Goal: Information Seeking & Learning: Learn about a topic

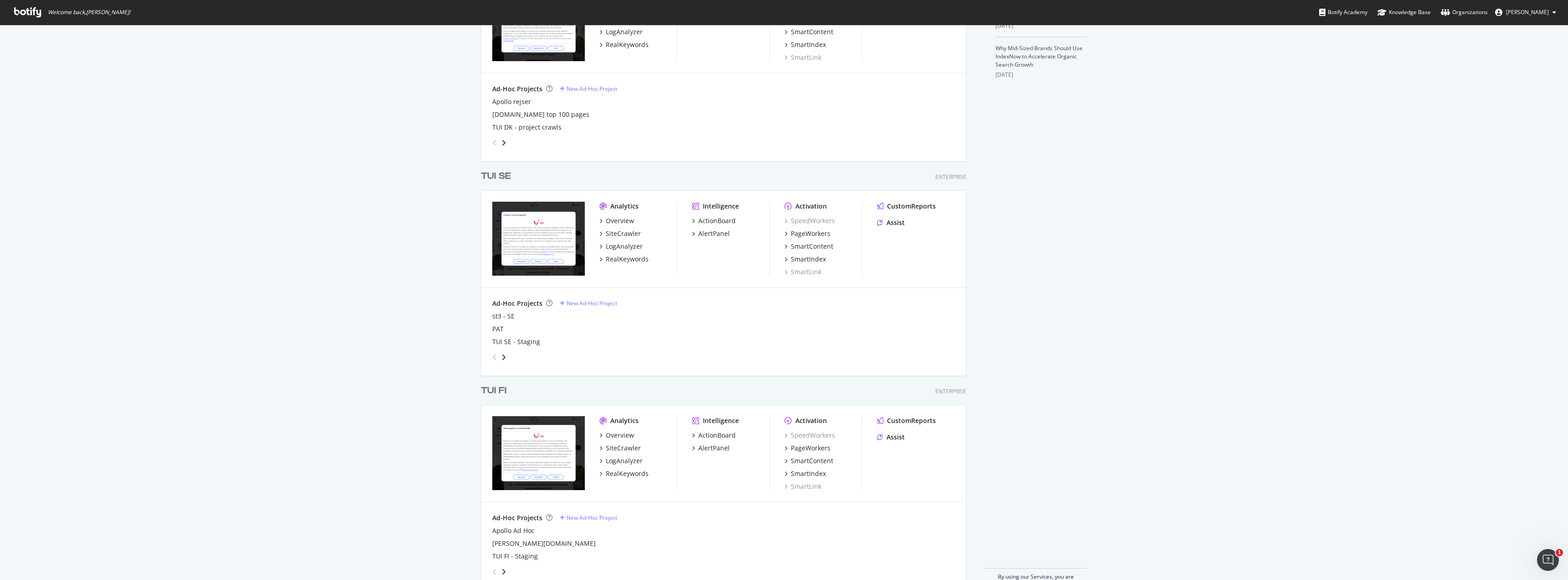
scroll to position [328, 0]
click at [619, 259] on div "RealKeywords" at bounding box center [627, 259] width 43 height 9
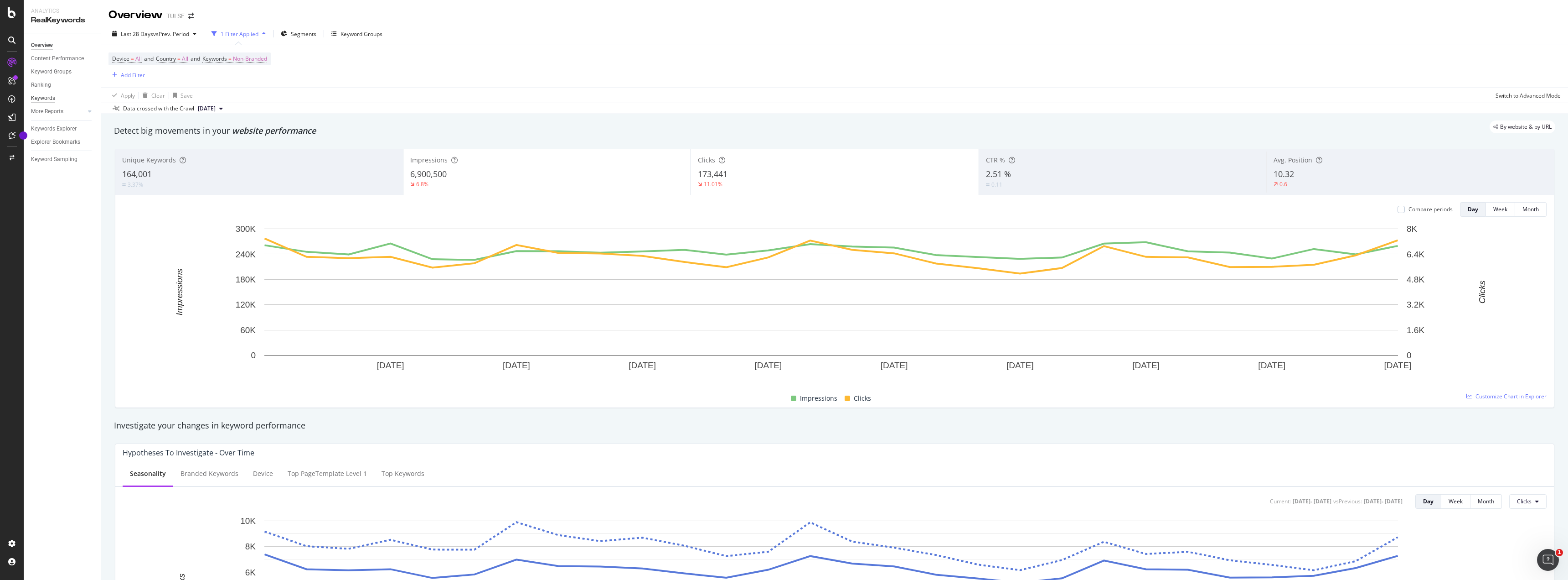
click at [55, 98] on div "Keywords" at bounding box center [43, 98] width 24 height 9
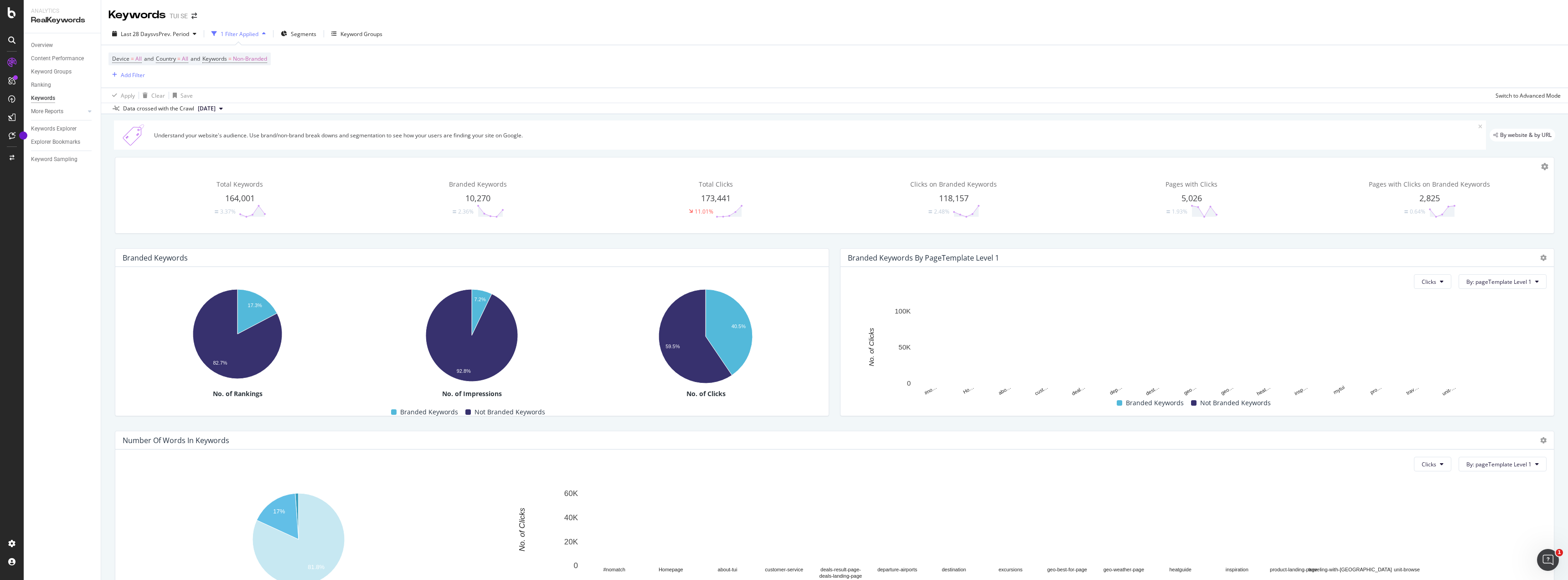
scroll to position [58, 0]
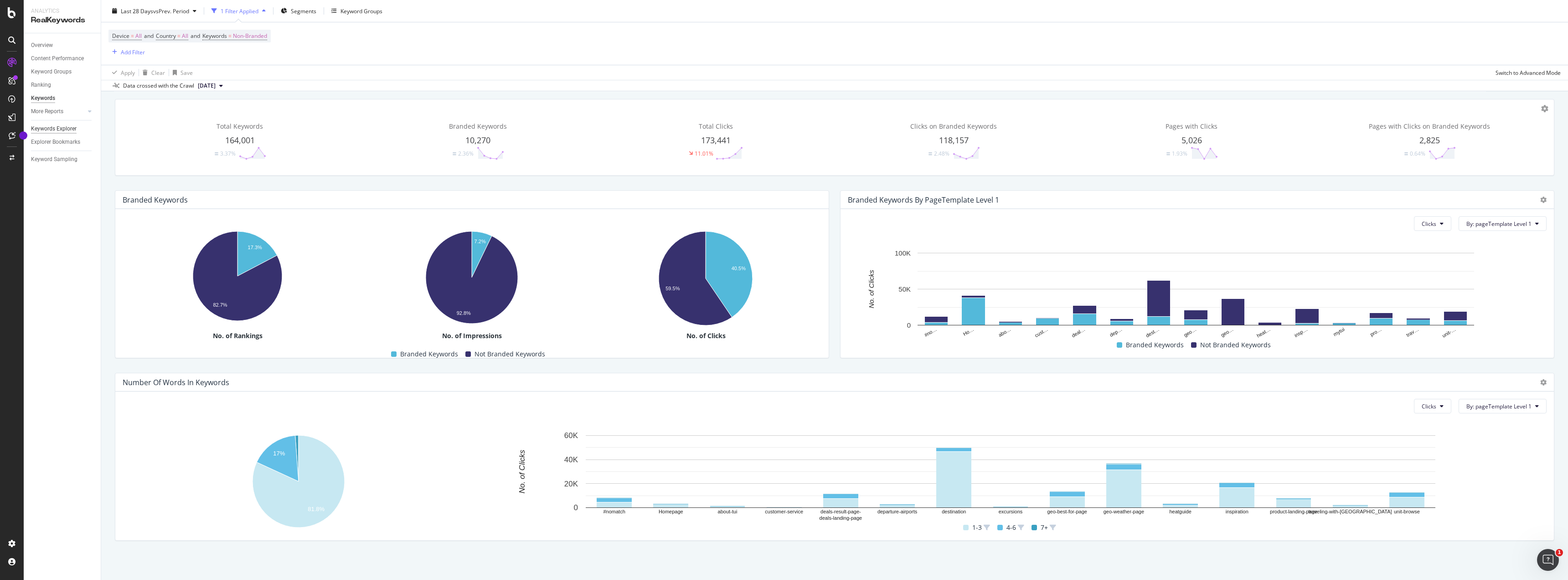
click at [53, 126] on div "Keywords Explorer" at bounding box center [53, 129] width 46 height 9
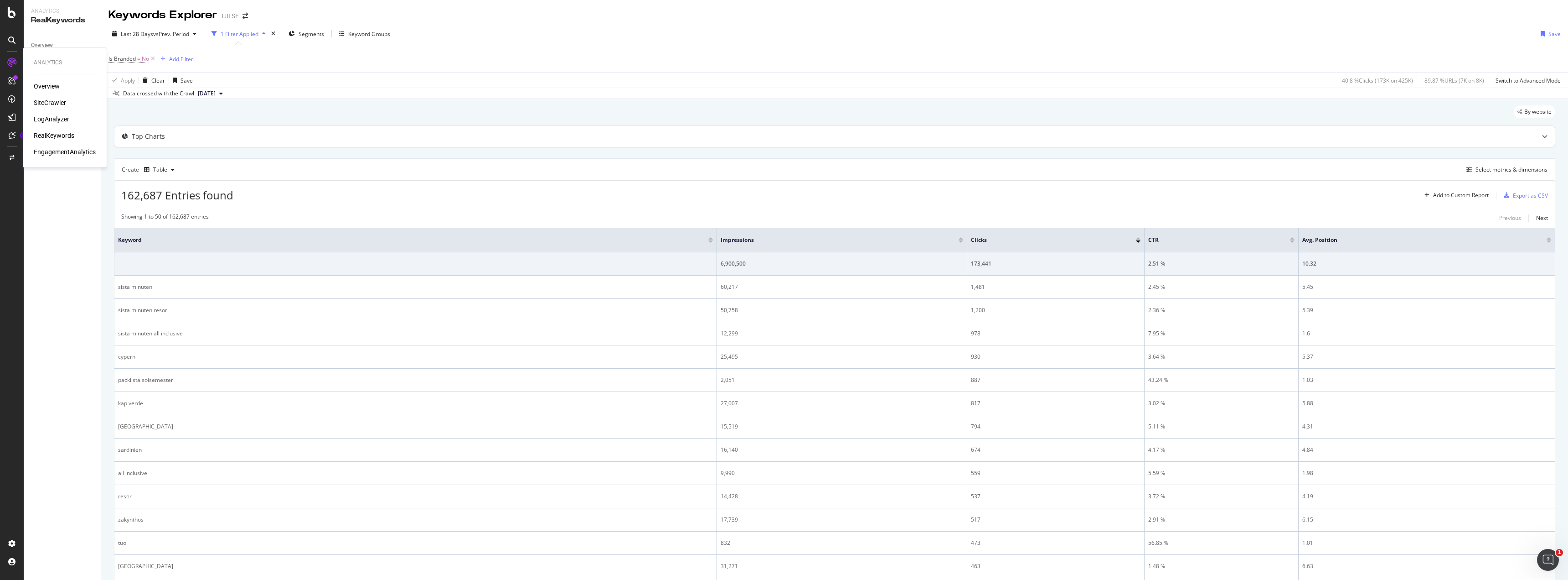
click at [55, 104] on div "SiteCrawler" at bounding box center [50, 103] width 33 height 9
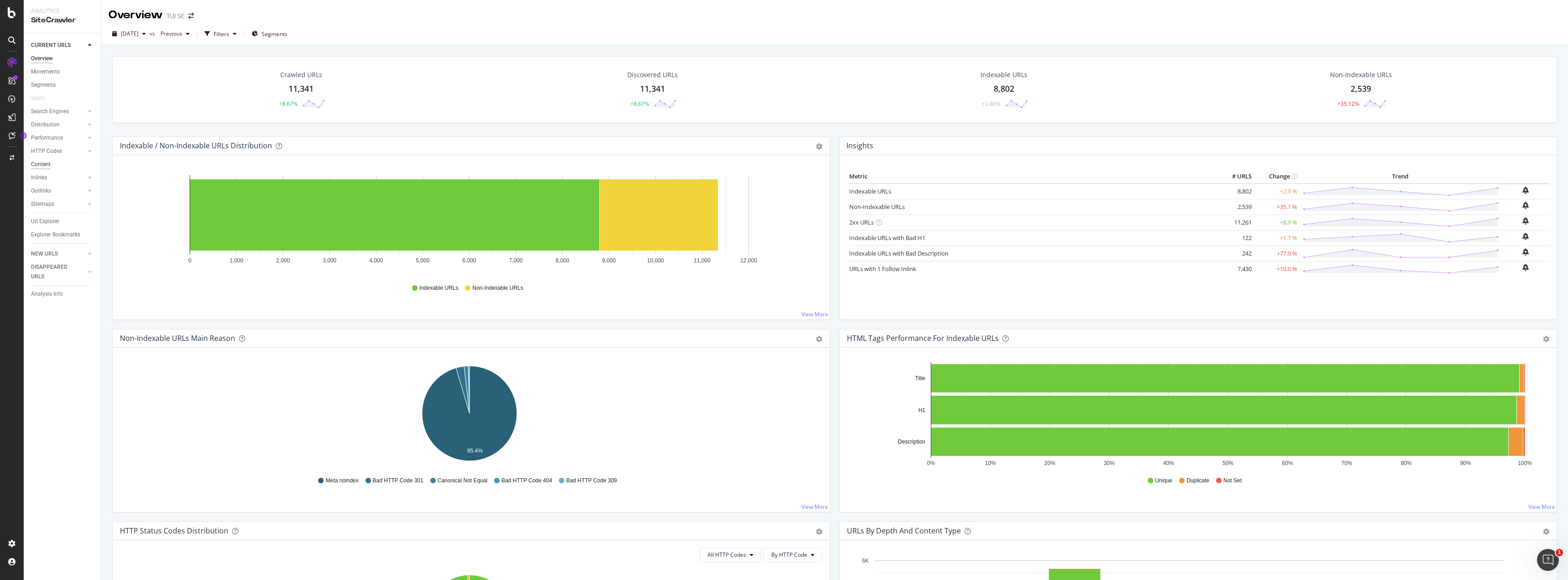
click at [41, 163] on div "Content" at bounding box center [40, 165] width 20 height 9
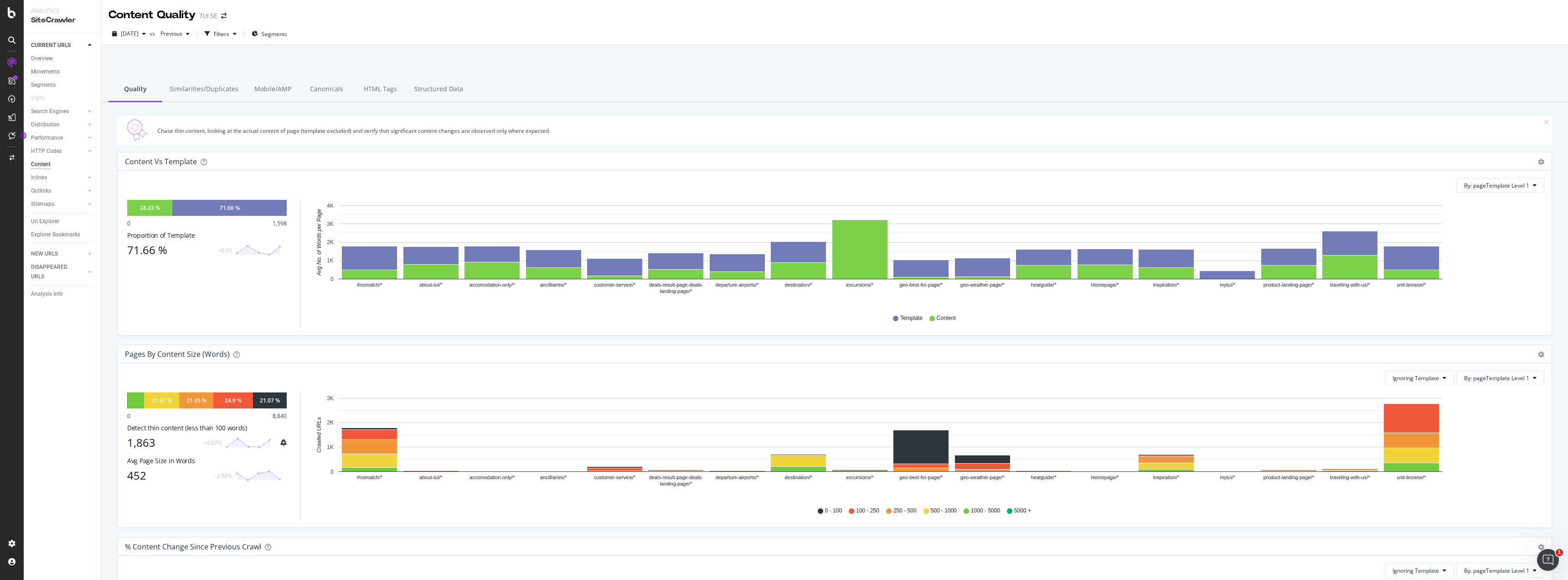
click at [137, 442] on div "1,863" at bounding box center [163, 442] width 71 height 13
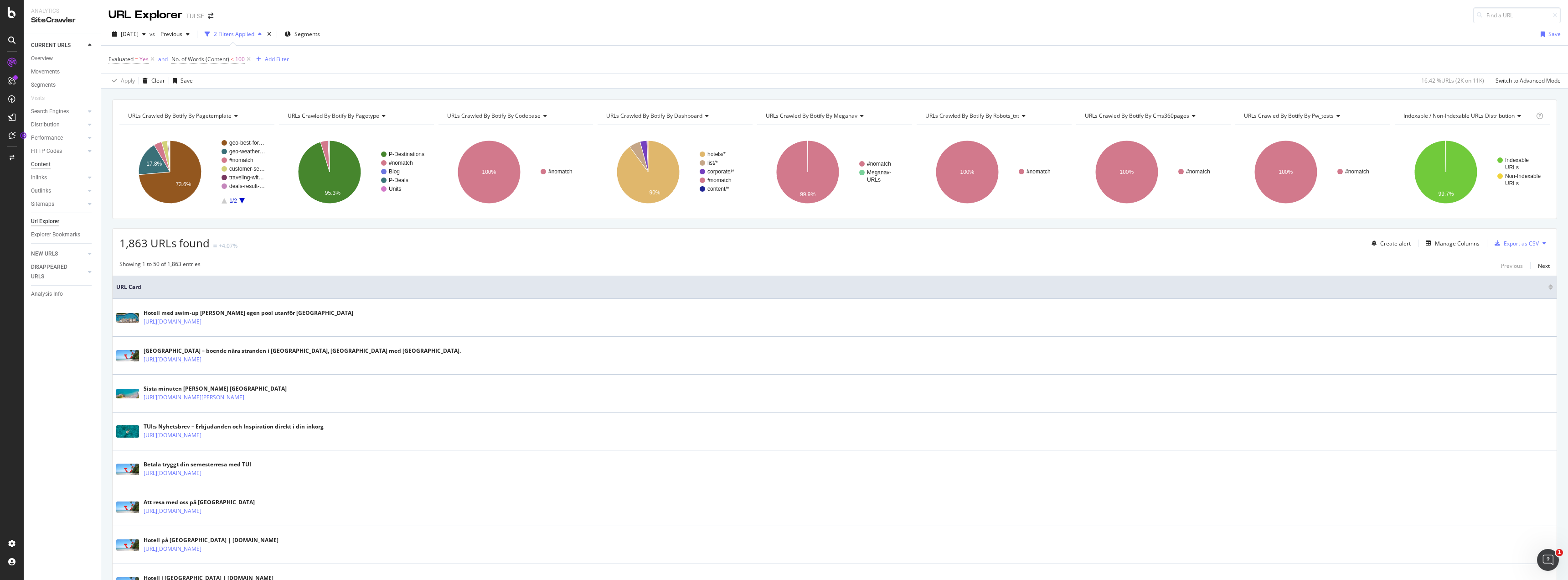
click at [45, 161] on div "Content" at bounding box center [40, 165] width 20 height 9
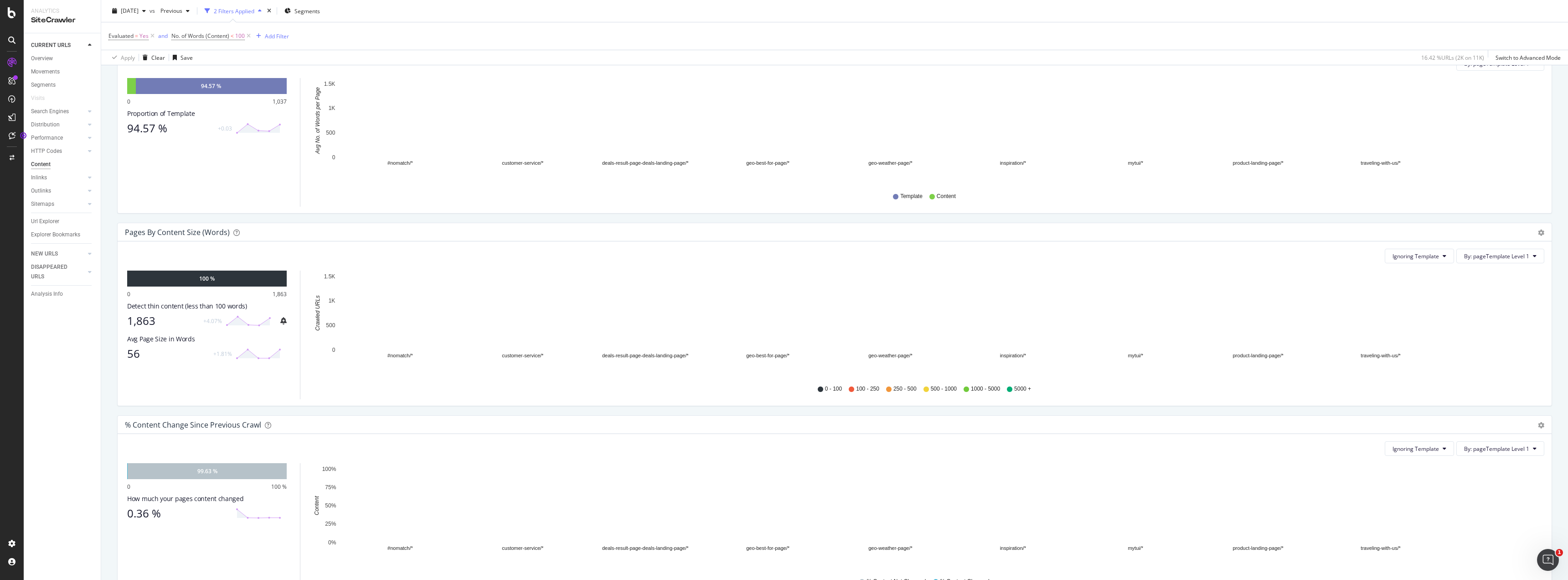
scroll to position [166, 0]
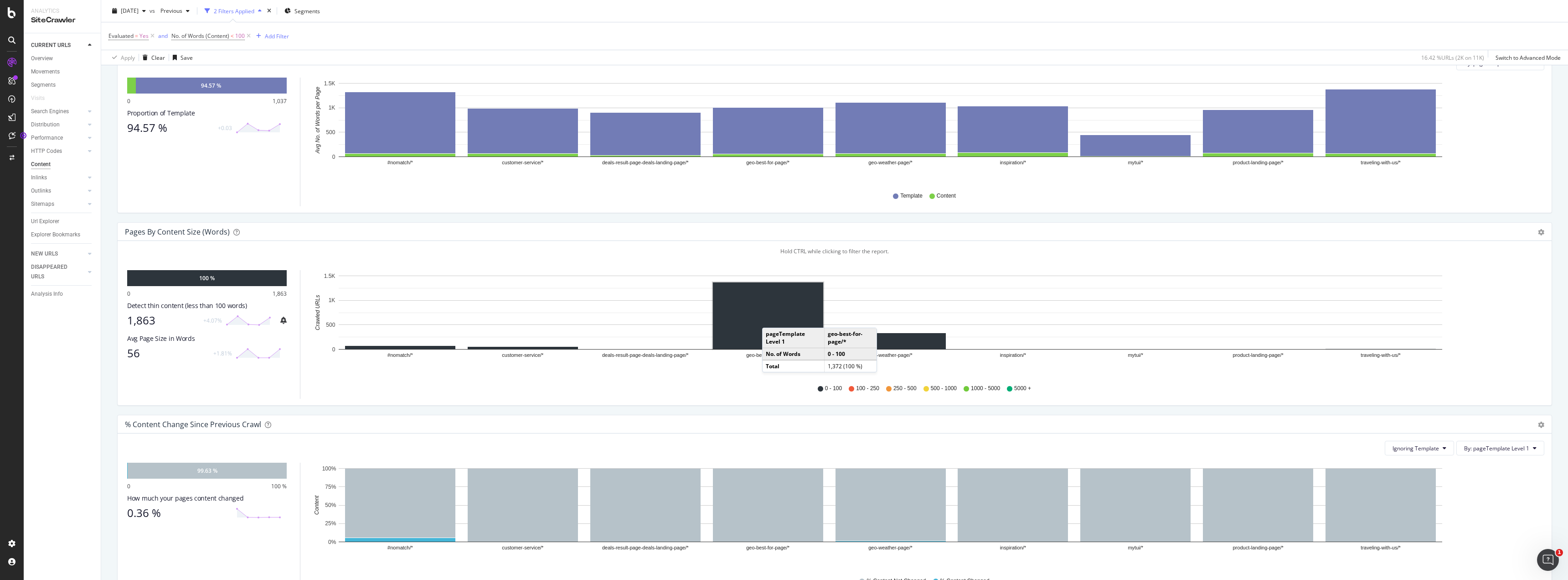
click at [771, 318] on rect "A chart." at bounding box center [769, 315] width 110 height 66
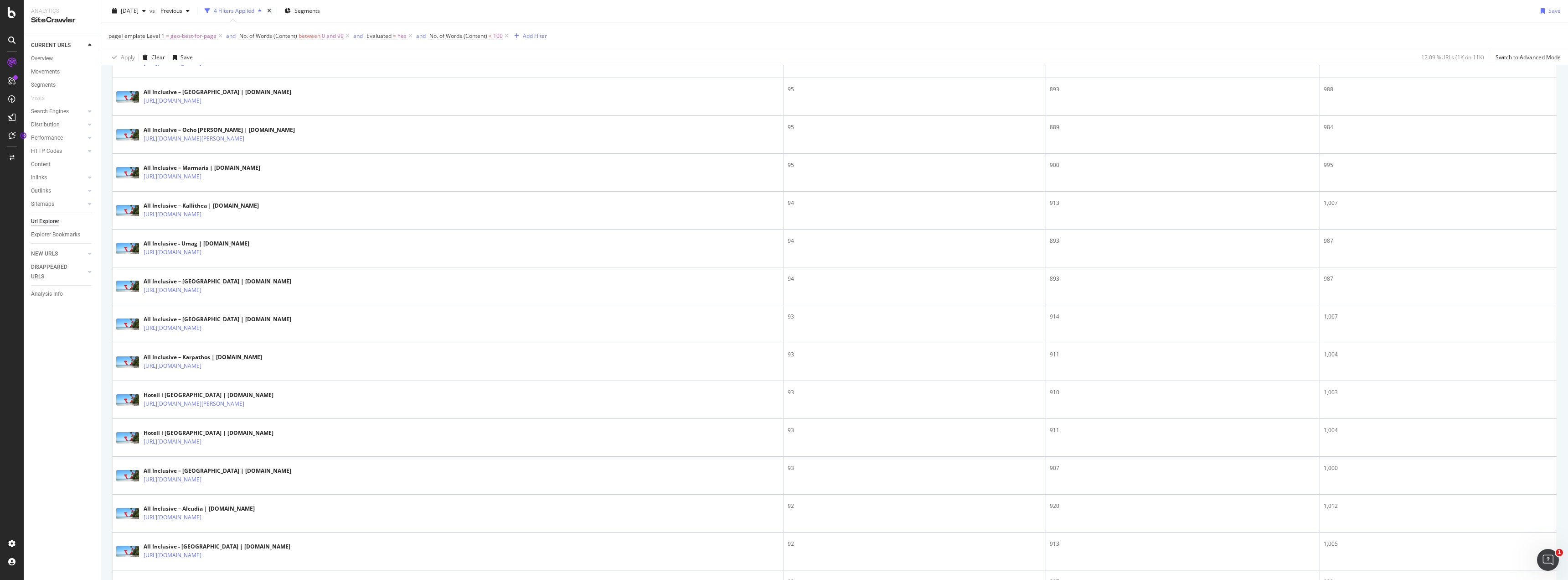
scroll to position [1168, 0]
